Goal: Purchase product/service

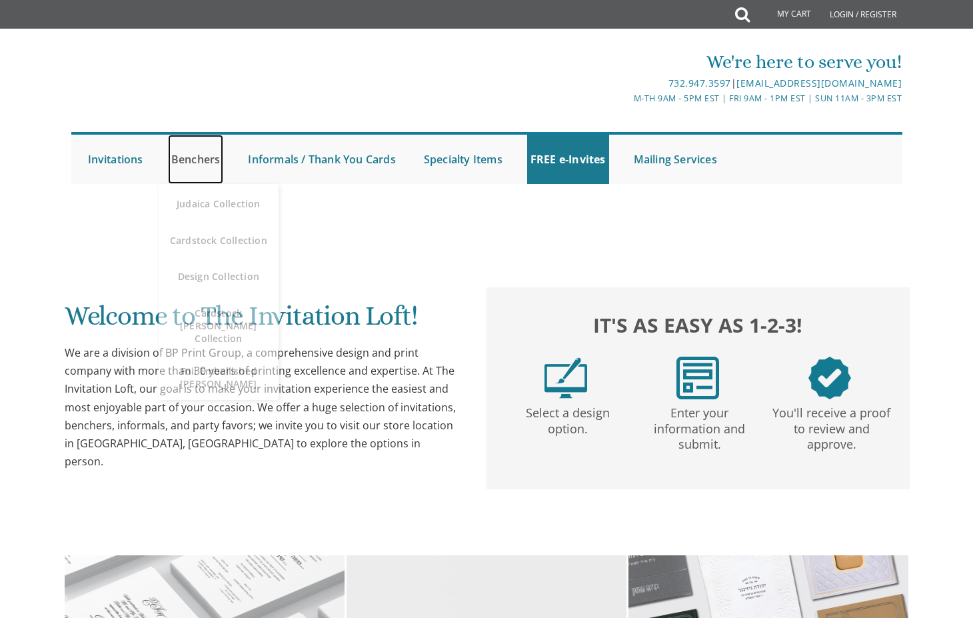
click at [205, 162] on link "Benchers" at bounding box center [196, 159] width 56 height 49
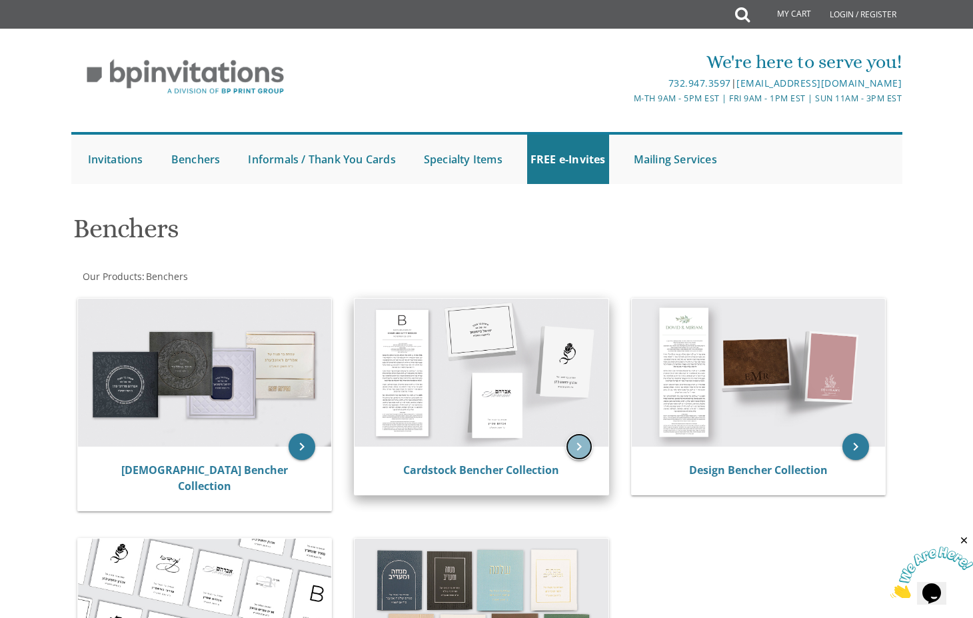
click at [581, 449] on icon "keyboard_arrow_right" at bounding box center [579, 446] width 27 height 27
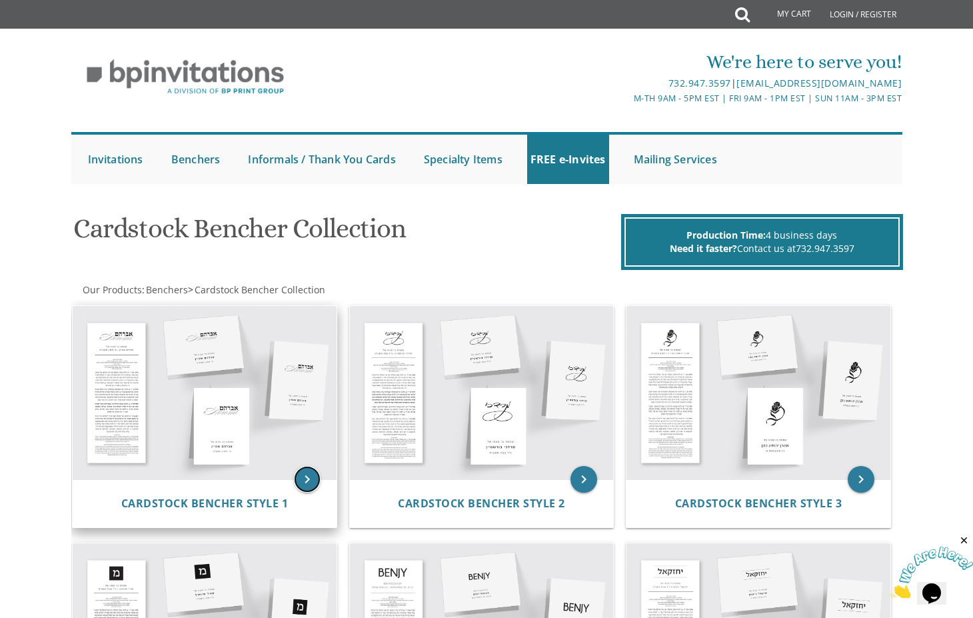
drag, startPoint x: 301, startPoint y: 482, endPoint x: 327, endPoint y: 480, distance: 26.7
click at [303, 482] on icon "keyboard_arrow_right" at bounding box center [307, 479] width 27 height 27
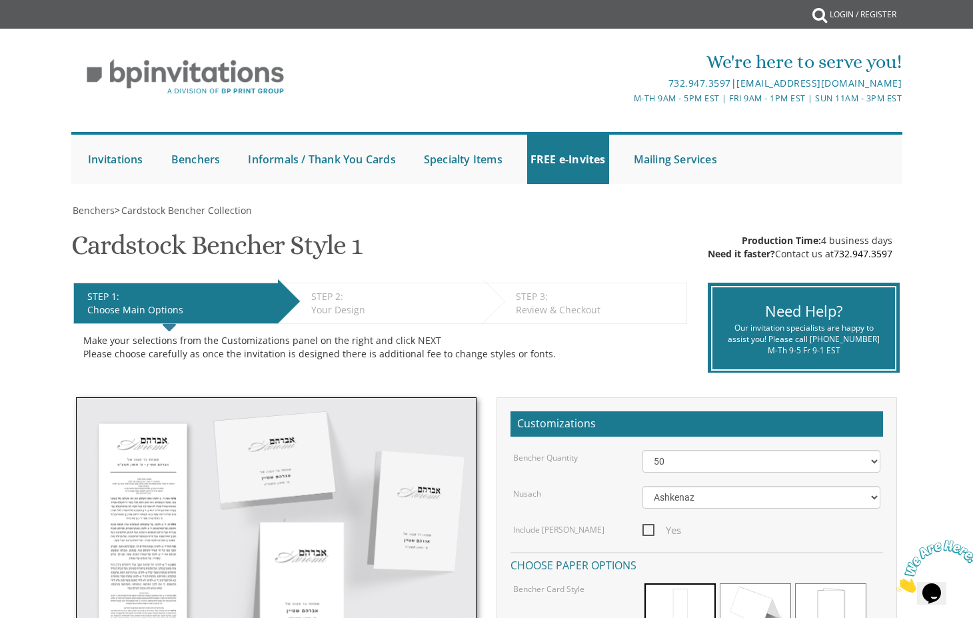
scroll to position [267, 0]
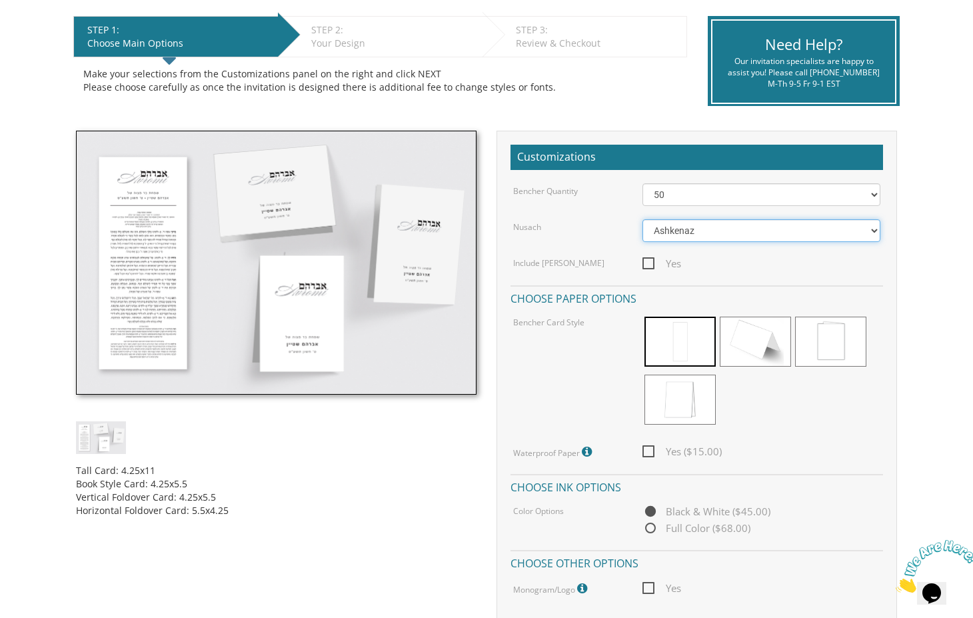
click at [767, 231] on select "Ashkenaz [PERSON_NAME]" at bounding box center [762, 230] width 239 height 23
click at [635, 221] on div "Ashkenaz [PERSON_NAME]" at bounding box center [762, 230] width 259 height 23
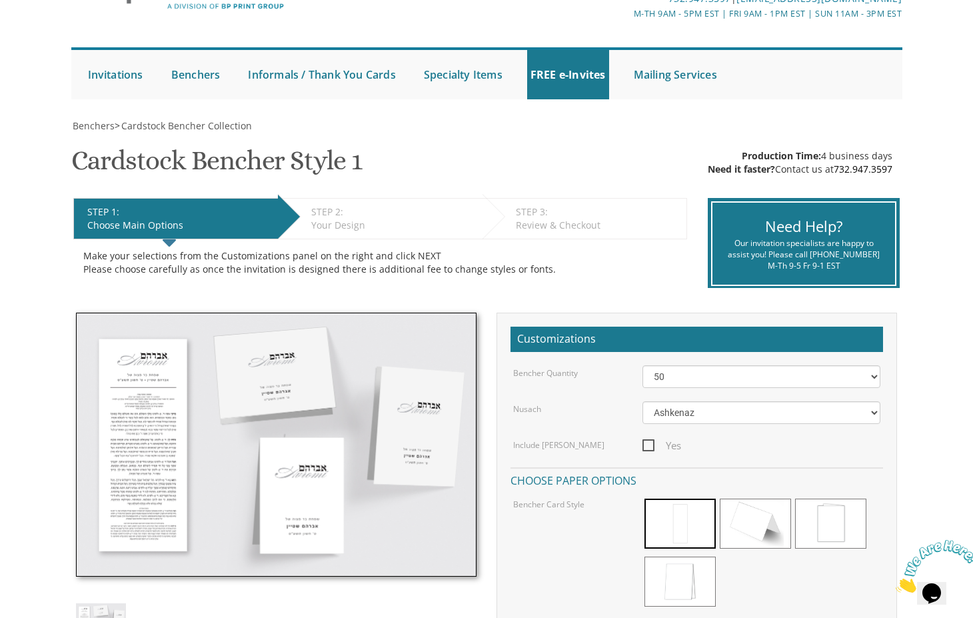
scroll to position [0, 0]
